Goal: Find specific page/section: Find specific page/section

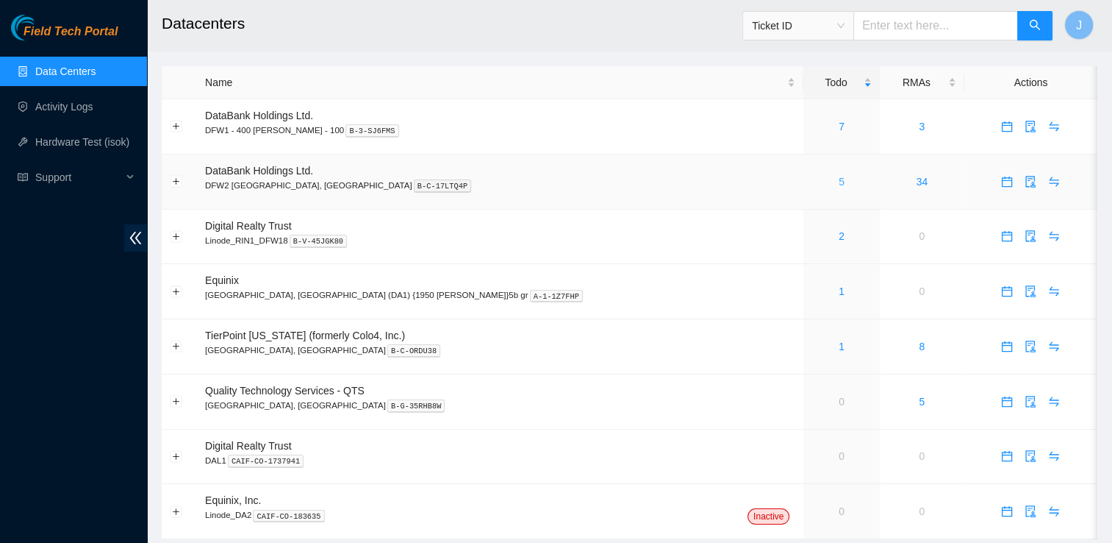
click at [839, 187] on link "5" at bounding box center [842, 182] width 6 height 12
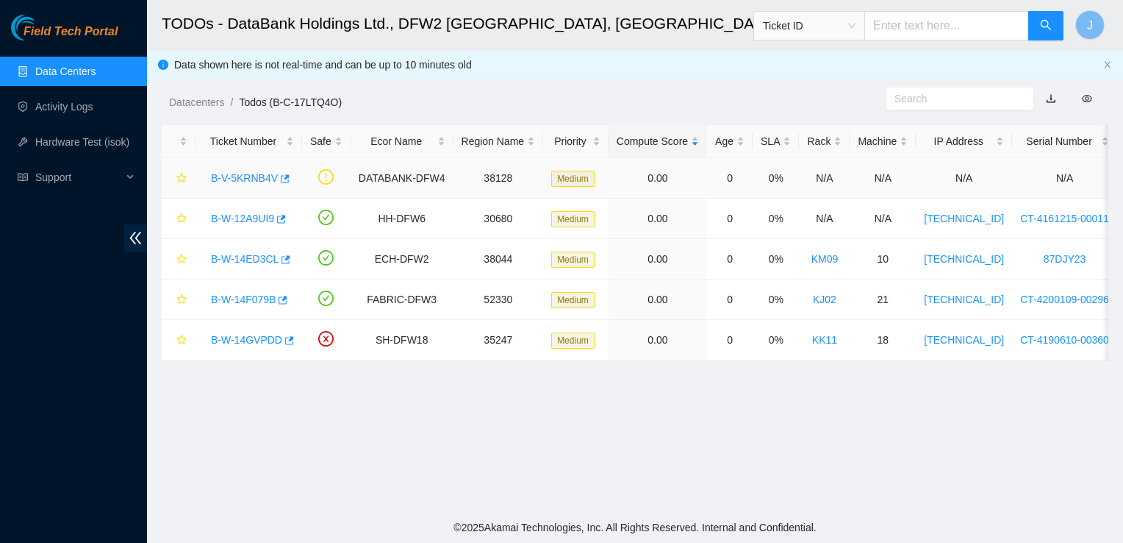
click at [266, 181] on link "B-V-5KRNB4V" at bounding box center [244, 178] width 67 height 12
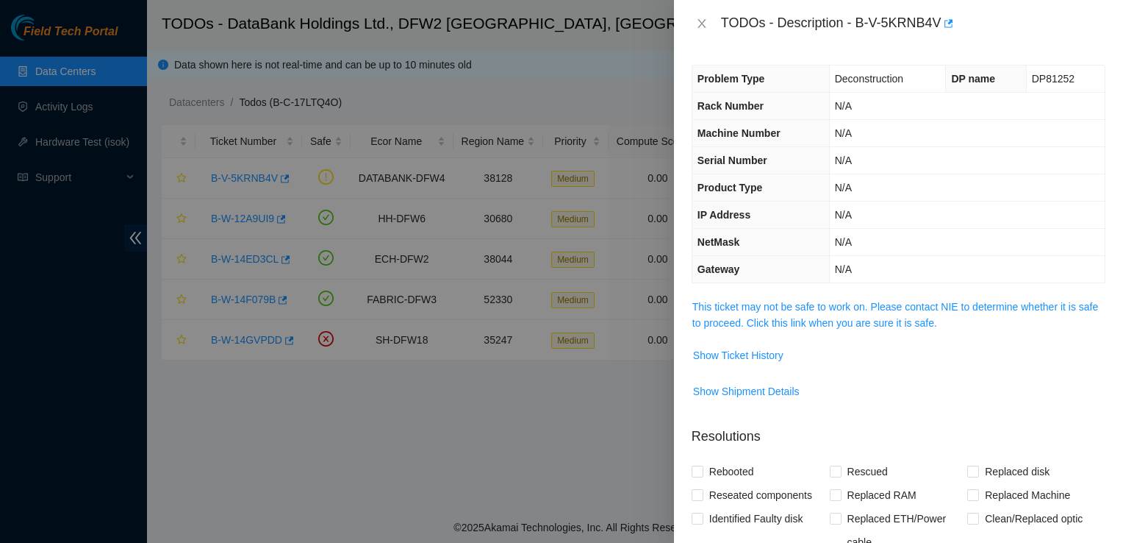
click at [252, 204] on div at bounding box center [561, 271] width 1123 height 543
click at [244, 215] on div at bounding box center [561, 271] width 1123 height 543
click at [695, 18] on button "Close" at bounding box center [702, 24] width 21 height 14
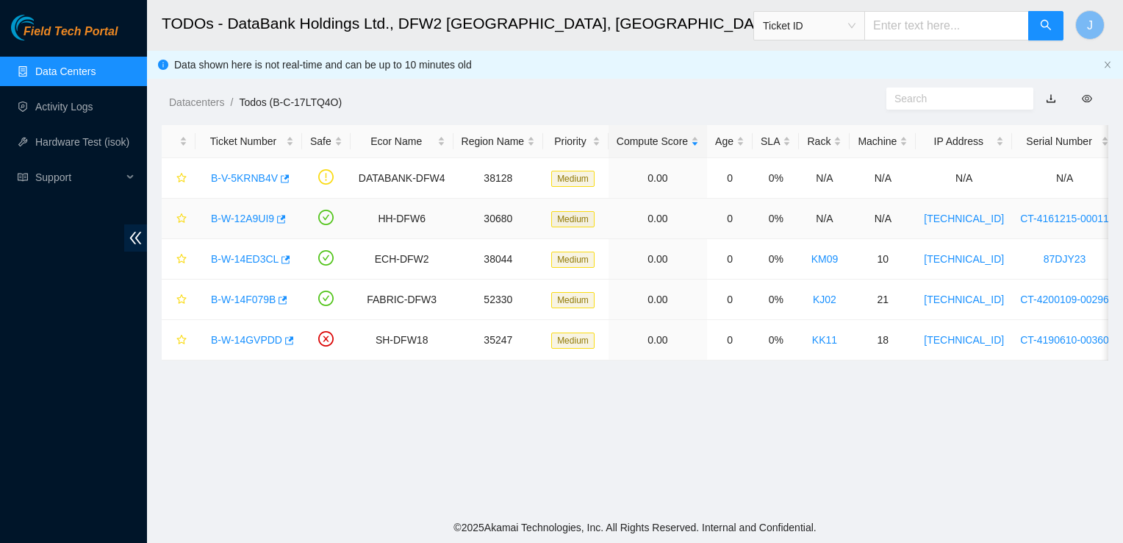
click at [246, 218] on link "B-W-12A9UI9" at bounding box center [242, 218] width 63 height 12
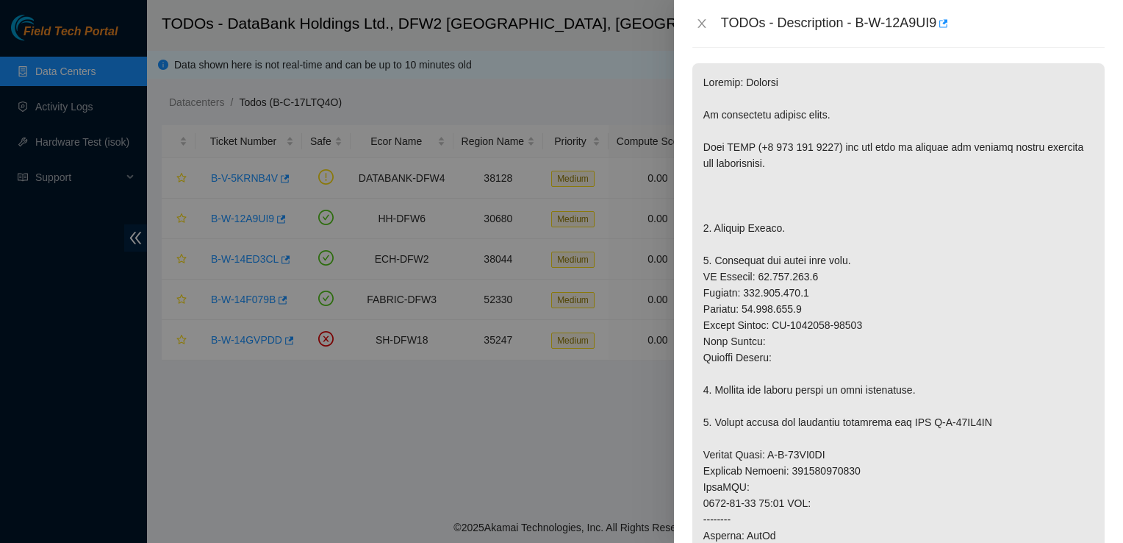
scroll to position [240, 0]
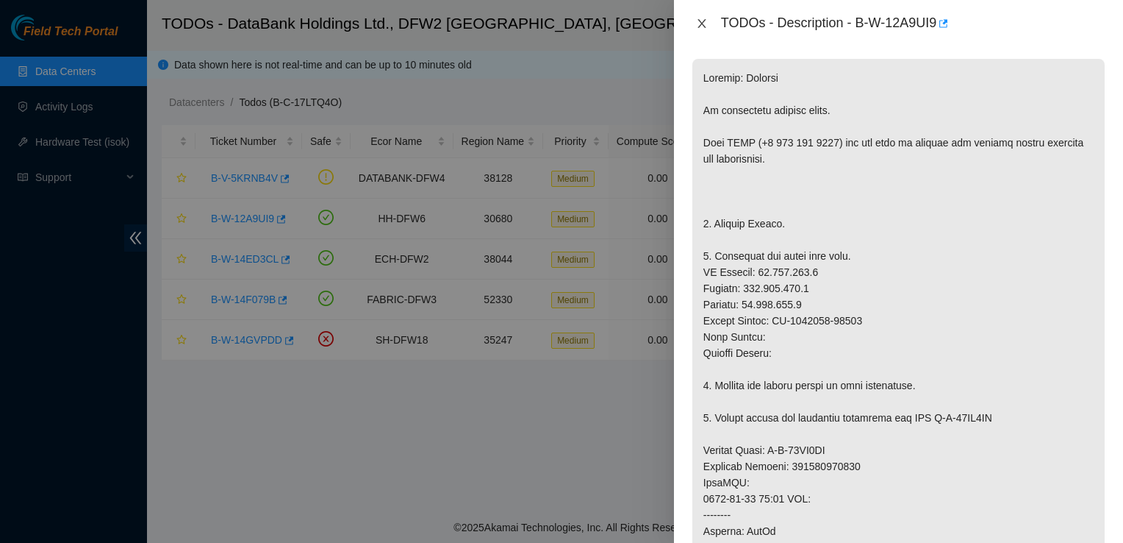
click at [705, 26] on icon "close" at bounding box center [702, 24] width 12 height 12
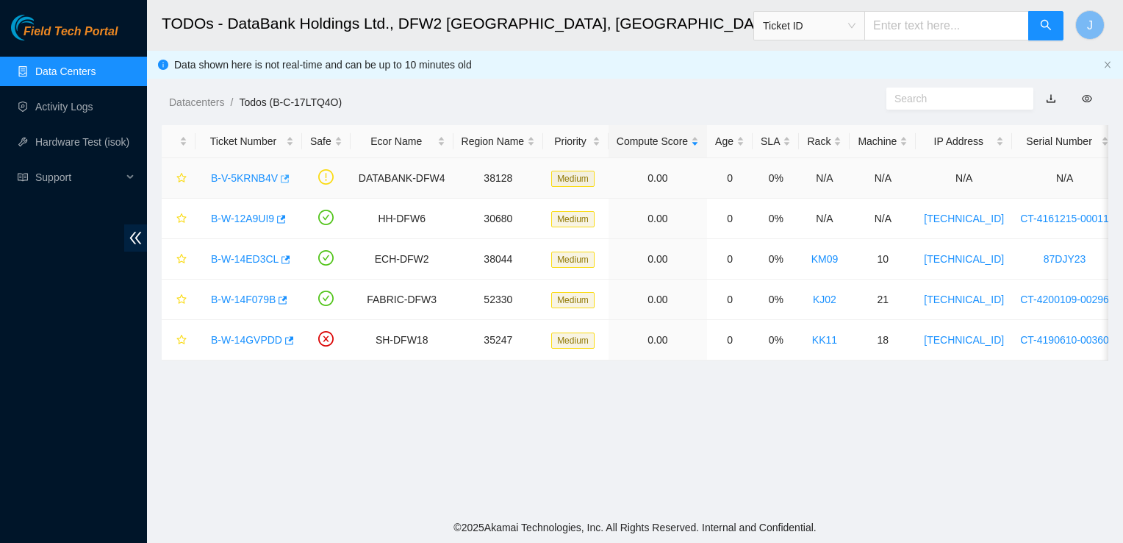
scroll to position [262, 0]
click at [235, 254] on link "B-W-14ED3CL" at bounding box center [245, 259] width 68 height 12
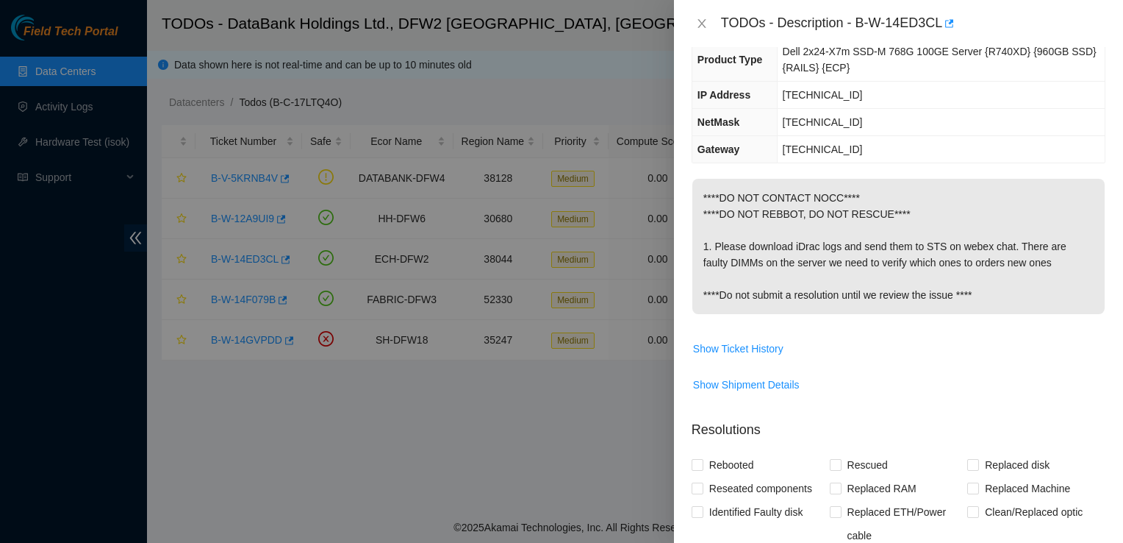
scroll to position [124, 0]
click at [704, 29] on icon "close" at bounding box center [702, 24] width 12 height 12
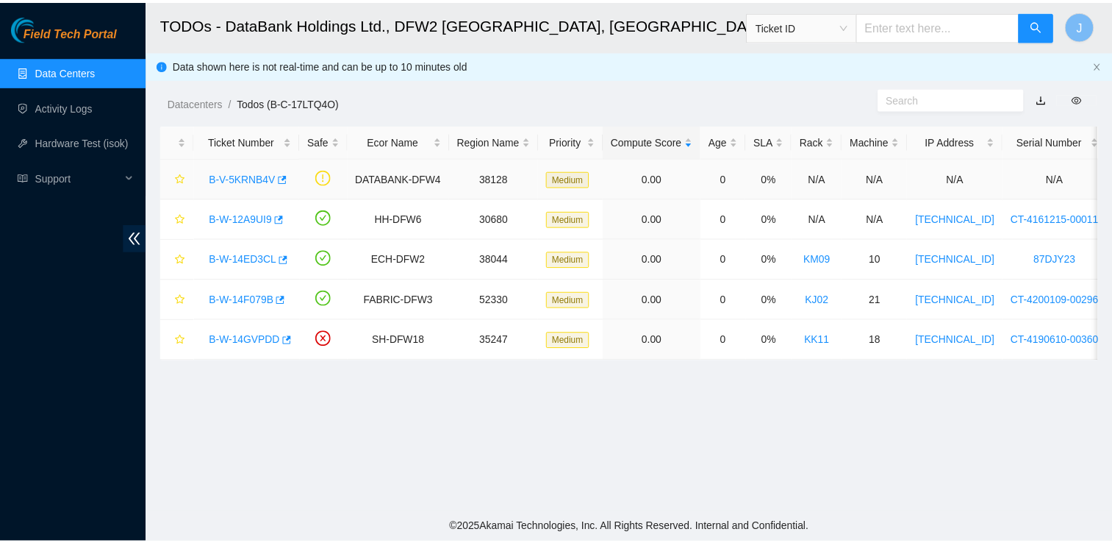
scroll to position [149, 0]
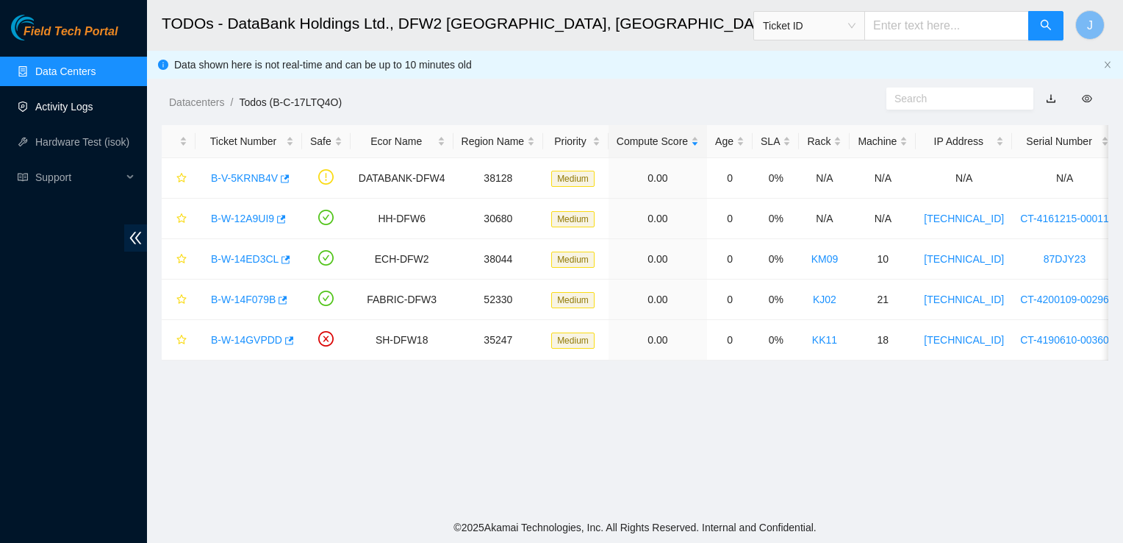
click at [81, 112] on link "Activity Logs" at bounding box center [64, 107] width 58 height 12
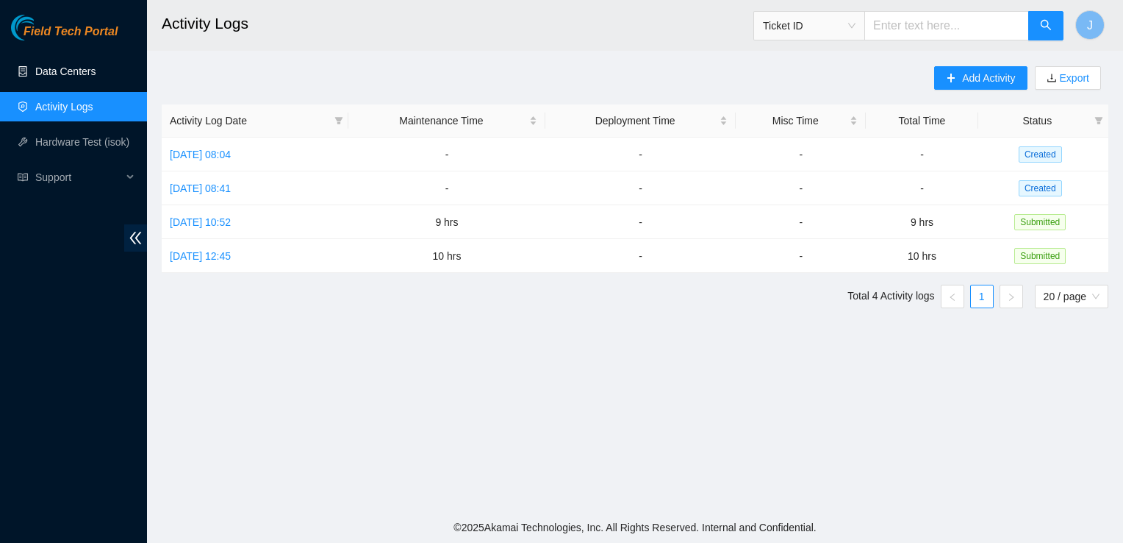
click at [90, 65] on link "Data Centers" at bounding box center [65, 71] width 60 height 12
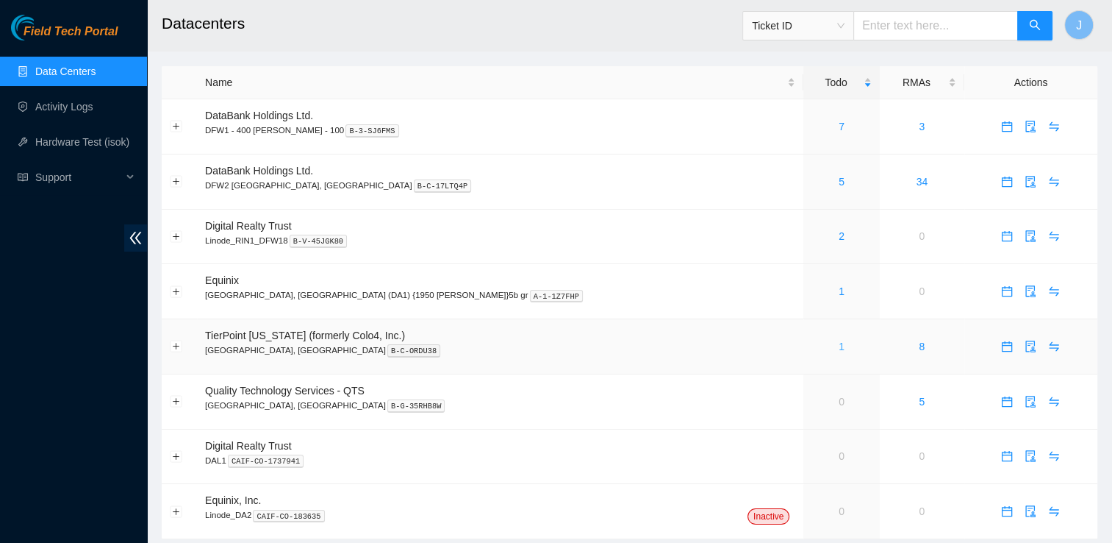
scroll to position [43, 0]
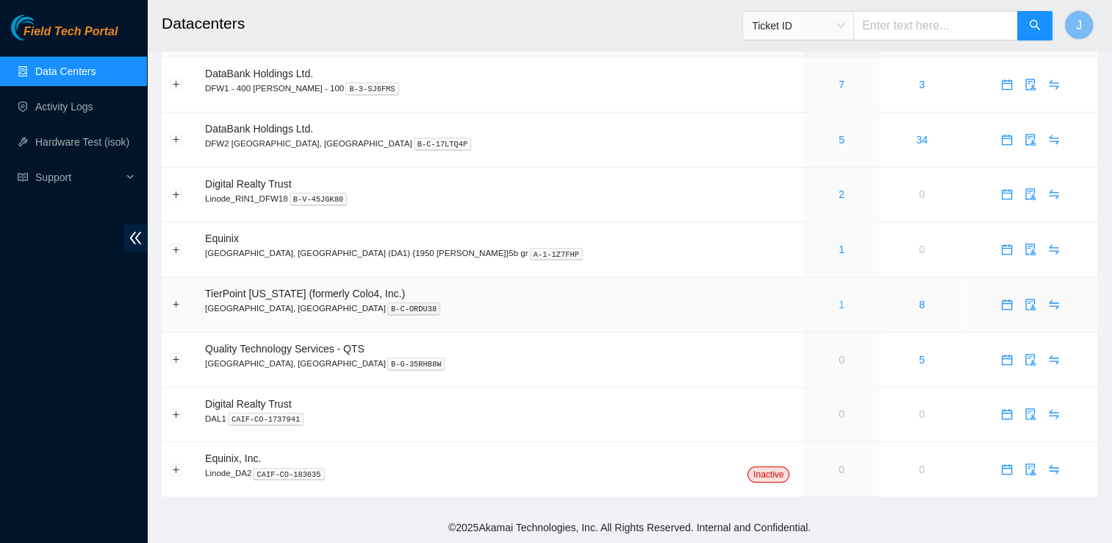
click at [839, 299] on link "1" at bounding box center [842, 304] width 6 height 12
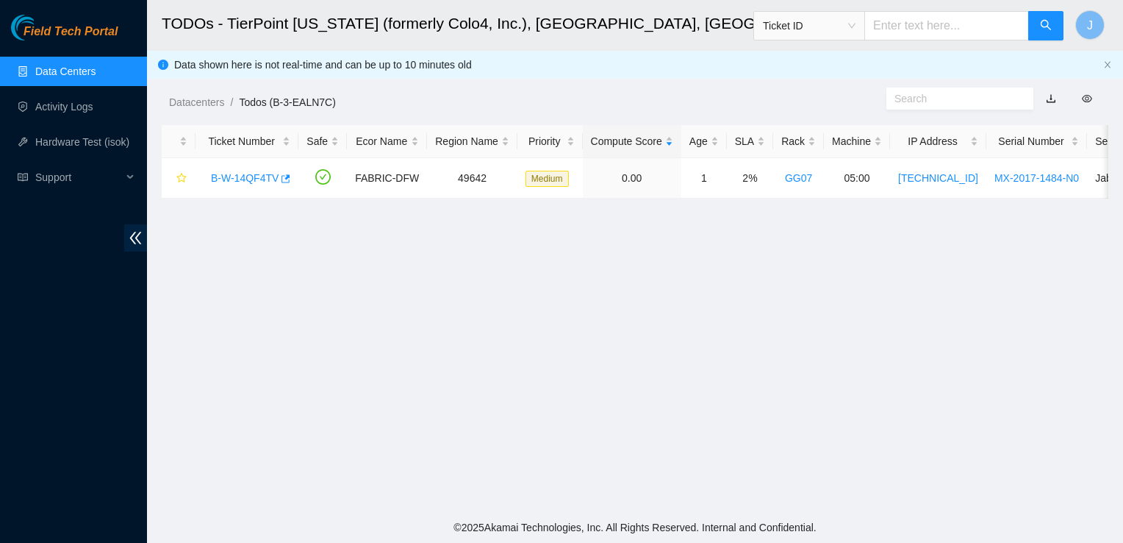
click at [310, 516] on footer "© 2025 Akamai Technologies, Inc. All Rights Reserved. Internal and Confidential." at bounding box center [635, 527] width 976 height 31
